Goal: Information Seeking & Learning: Learn about a topic

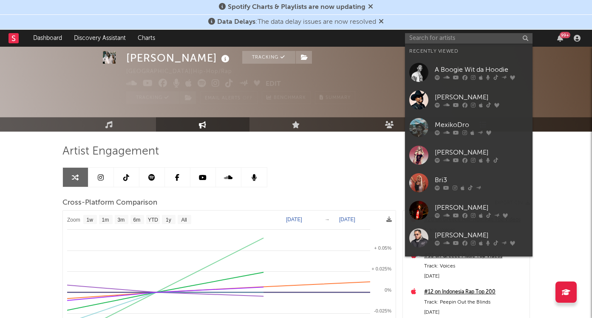
select select "1w"
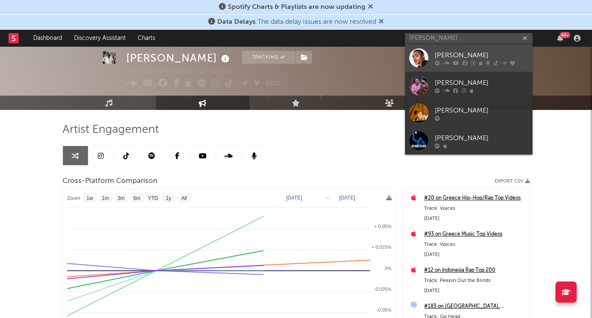
type input "[PERSON_NAME]"
click at [473, 53] on div "[PERSON_NAME]" at bounding box center [480, 55] width 93 height 10
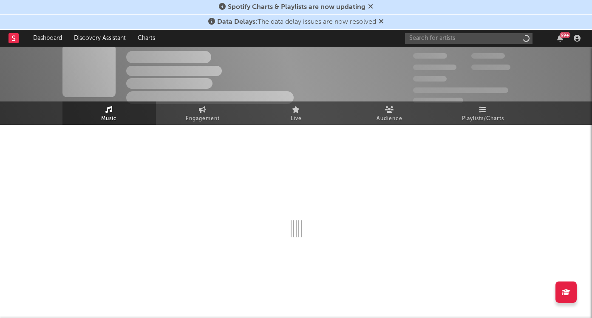
click at [217, 125] on div at bounding box center [295, 209] width 467 height 168
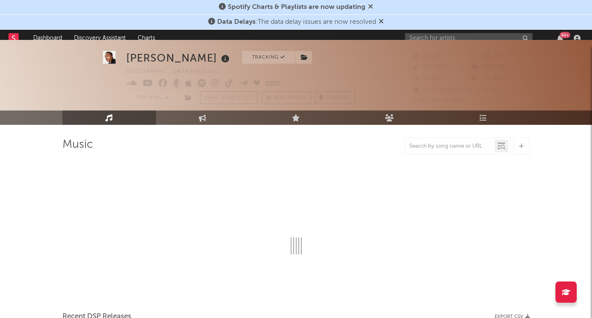
scroll to position [22, 0]
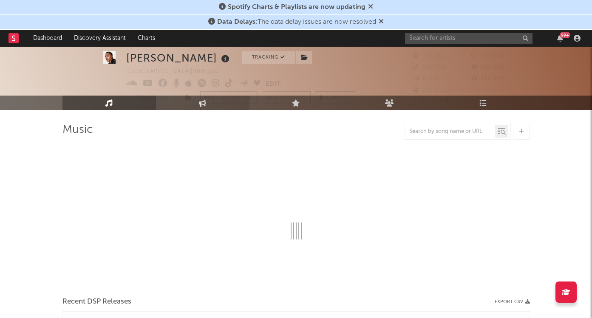
click at [214, 107] on link "Engagement" at bounding box center [202, 103] width 93 height 14
select select "1w"
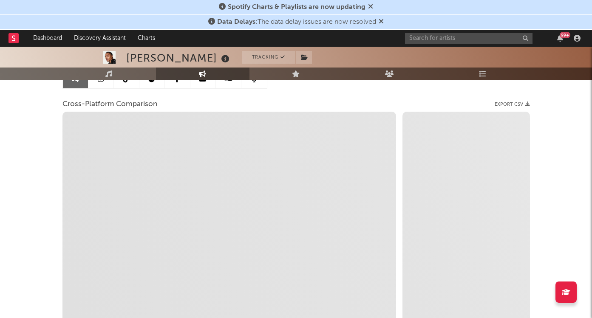
scroll to position [90, 0]
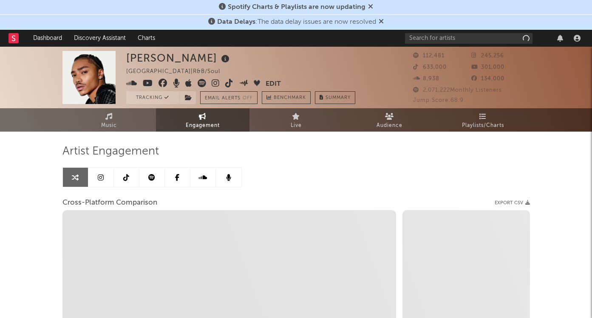
select select "1w"
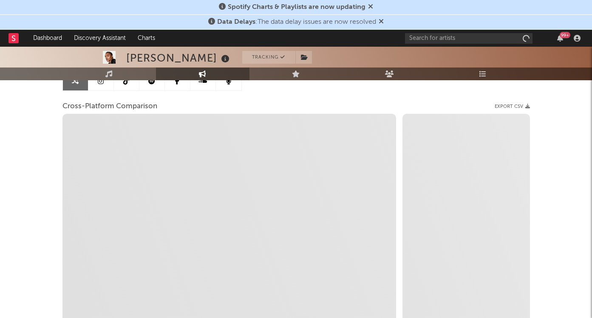
select select "1m"
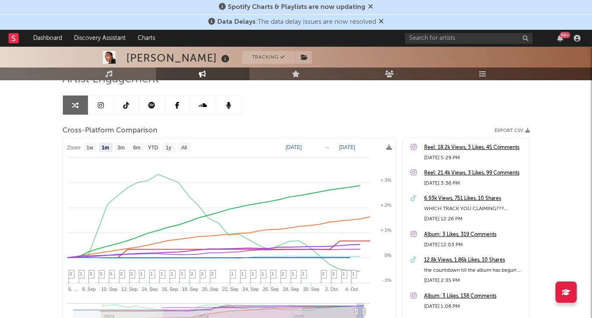
scroll to position [68, 0]
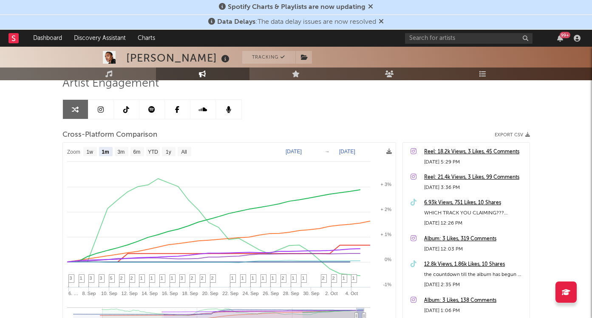
click at [290, 151] on text "Sep 5, 2025" at bounding box center [293, 152] width 16 height 6
type input "2025-09-29"
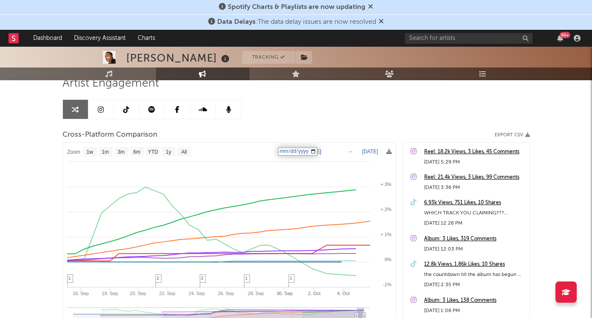
select select "1w"
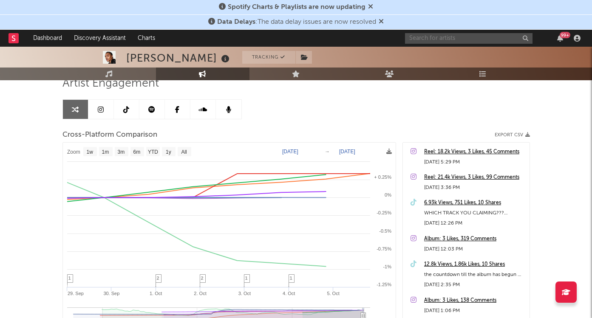
click at [460, 37] on input "text" at bounding box center [468, 38] width 127 height 11
type input "babyf"
click at [481, 43] on div "babyf 99 +" at bounding box center [494, 38] width 178 height 17
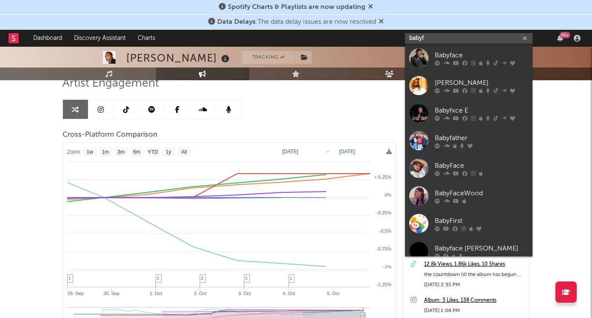
click at [481, 36] on input "babyf" at bounding box center [468, 38] width 127 height 11
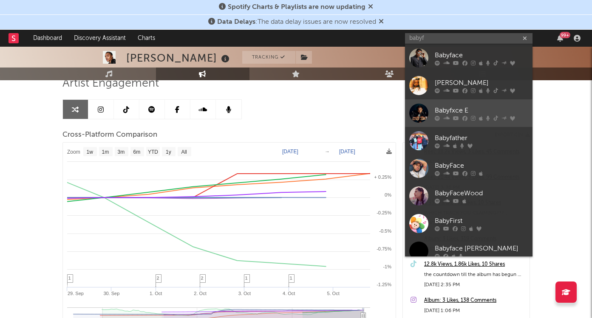
click at [467, 116] on div at bounding box center [480, 118] width 93 height 5
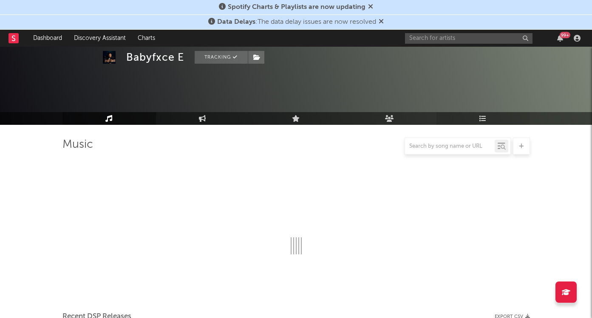
scroll to position [68, 0]
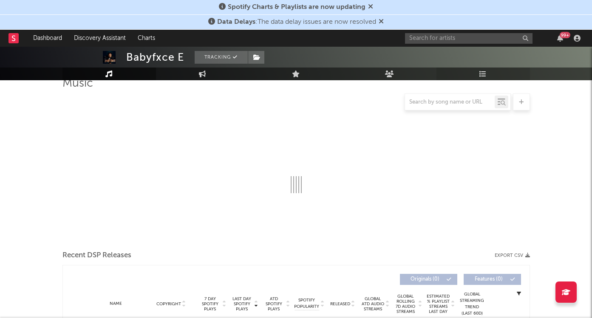
select select "6m"
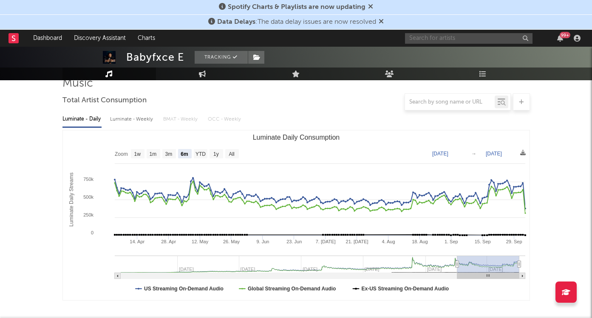
click at [489, 42] on input "text" at bounding box center [468, 38] width 127 height 11
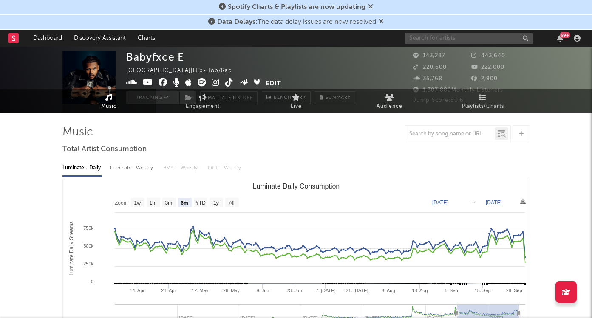
scroll to position [0, 0]
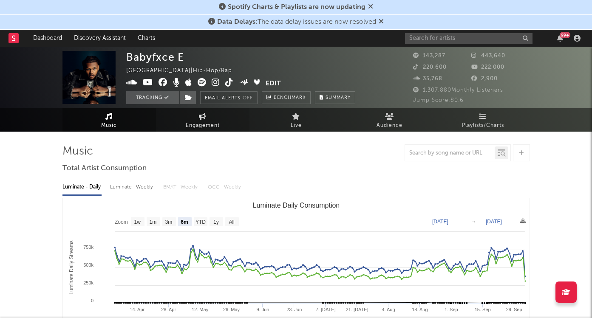
click at [195, 124] on span "Engagement" at bounding box center [203, 126] width 34 height 10
select select "1w"
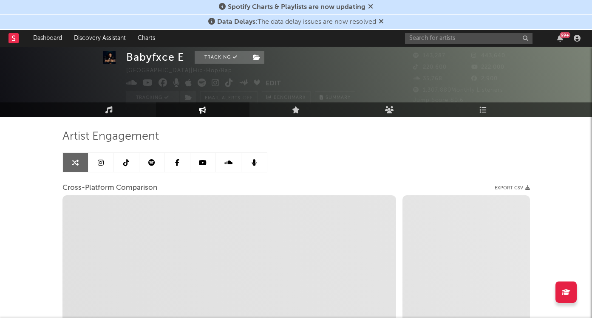
scroll to position [23, 0]
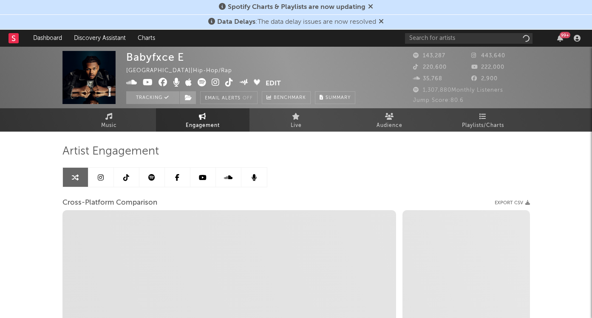
select select "1w"
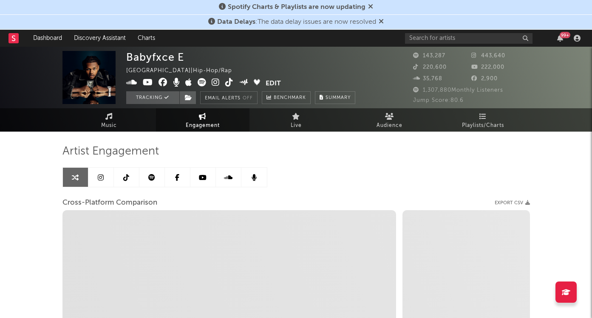
select select "1m"
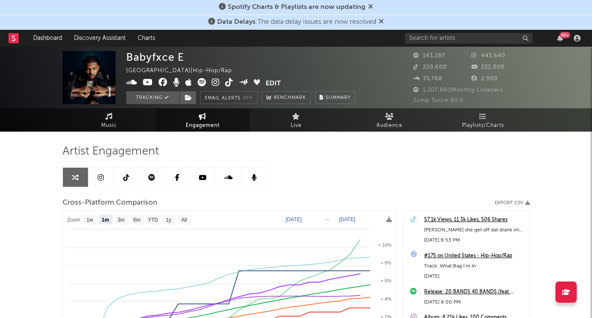
select select "1m"
click at [194, 121] on span "Engagement" at bounding box center [203, 126] width 34 height 10
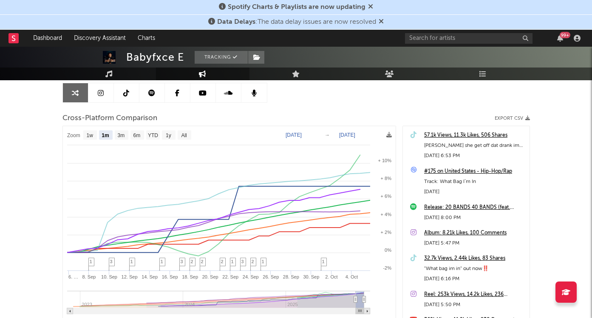
scroll to position [83, 0]
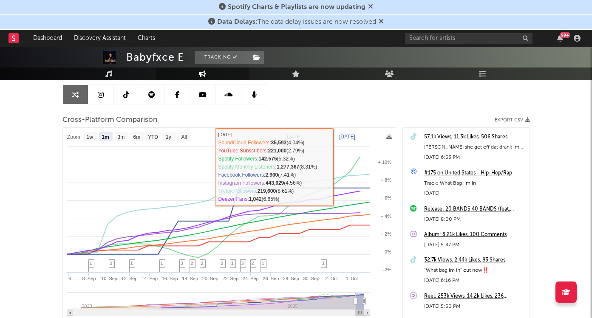
click at [325, 101] on div "Artist Engagement Cross-Platform Comparison Export CSV Zoom 1w 1m 3m 6m YTD 1y …" at bounding box center [295, 206] width 467 height 289
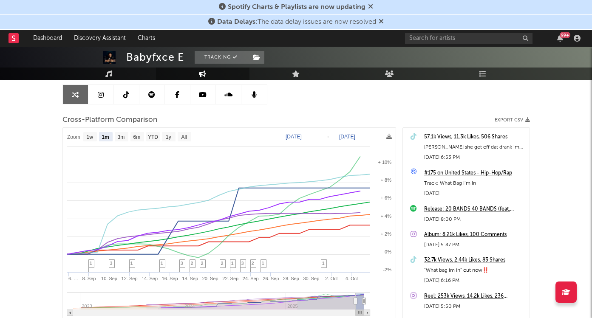
click at [290, 138] on text "[DATE]" at bounding box center [293, 137] width 16 height 6
type input "[DATE]"
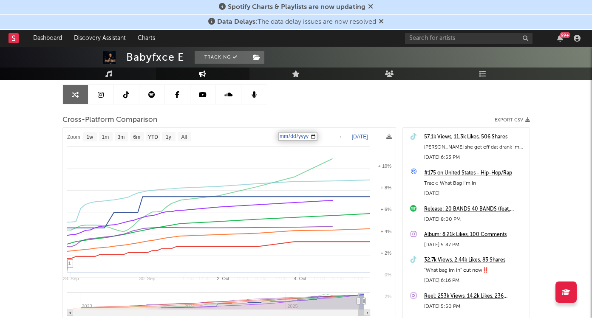
select select "1w"
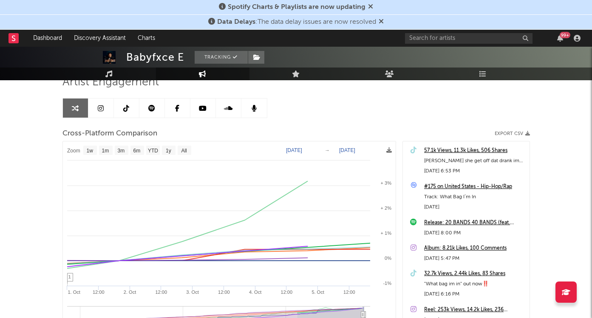
scroll to position [66, 0]
